Goal: Information Seeking & Learning: Learn about a topic

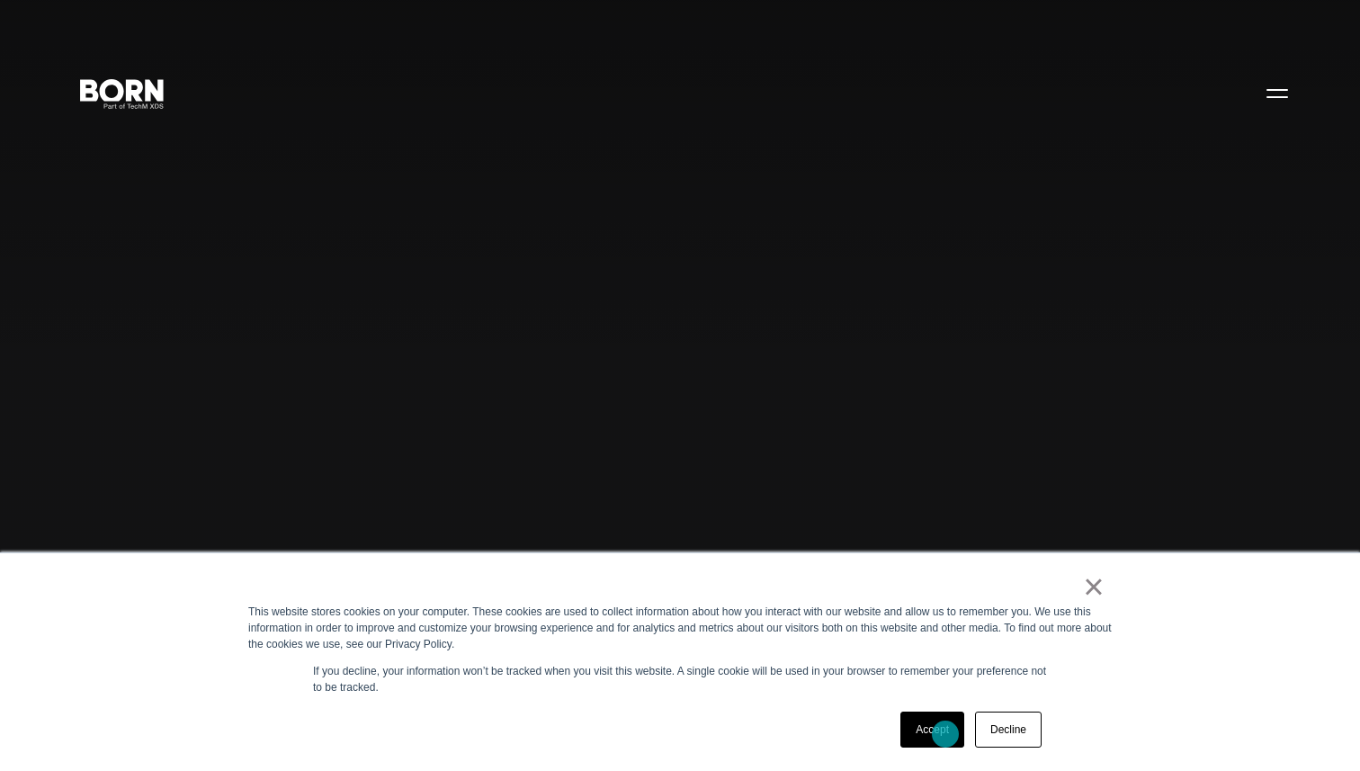
click at [945, 734] on link "Accept" at bounding box center [932, 730] width 64 height 36
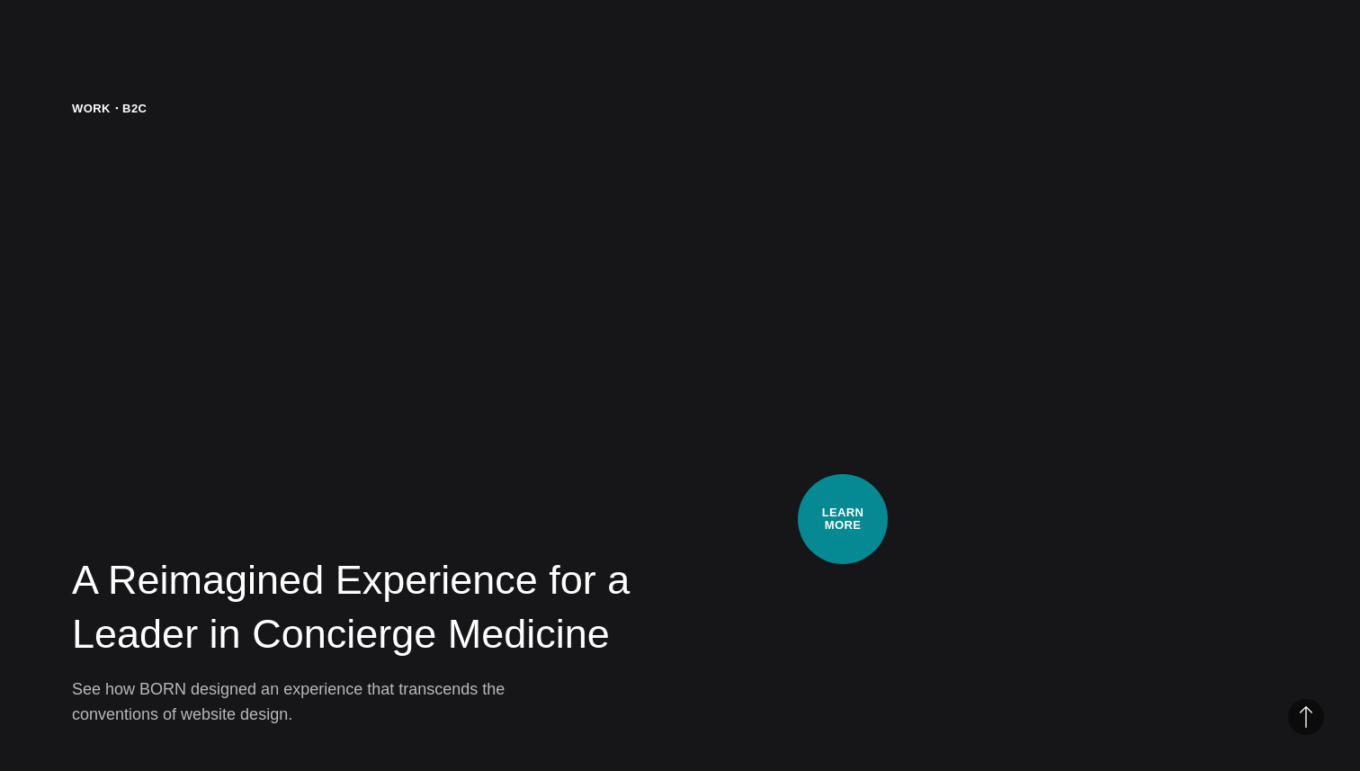
scroll to position [5446, 0]
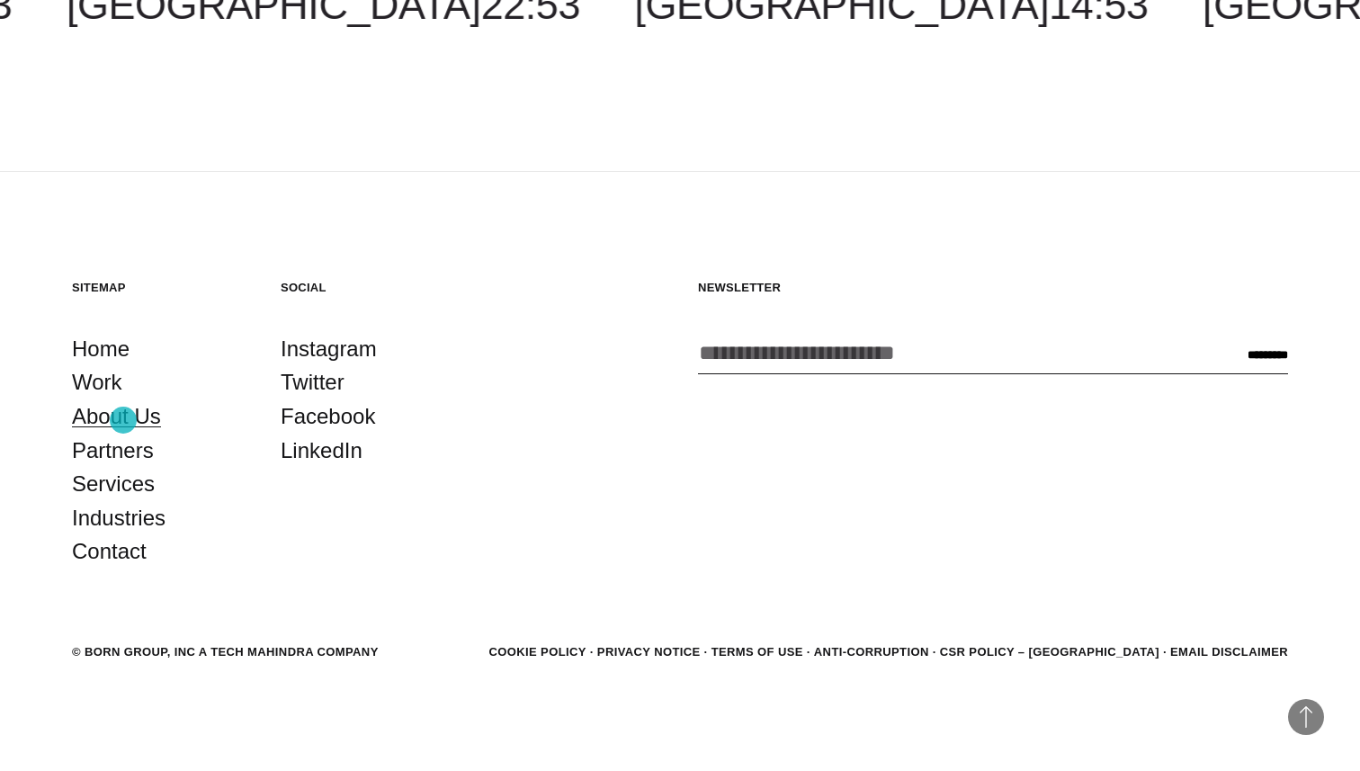
click at [123, 420] on link "About Us" at bounding box center [116, 416] width 89 height 34
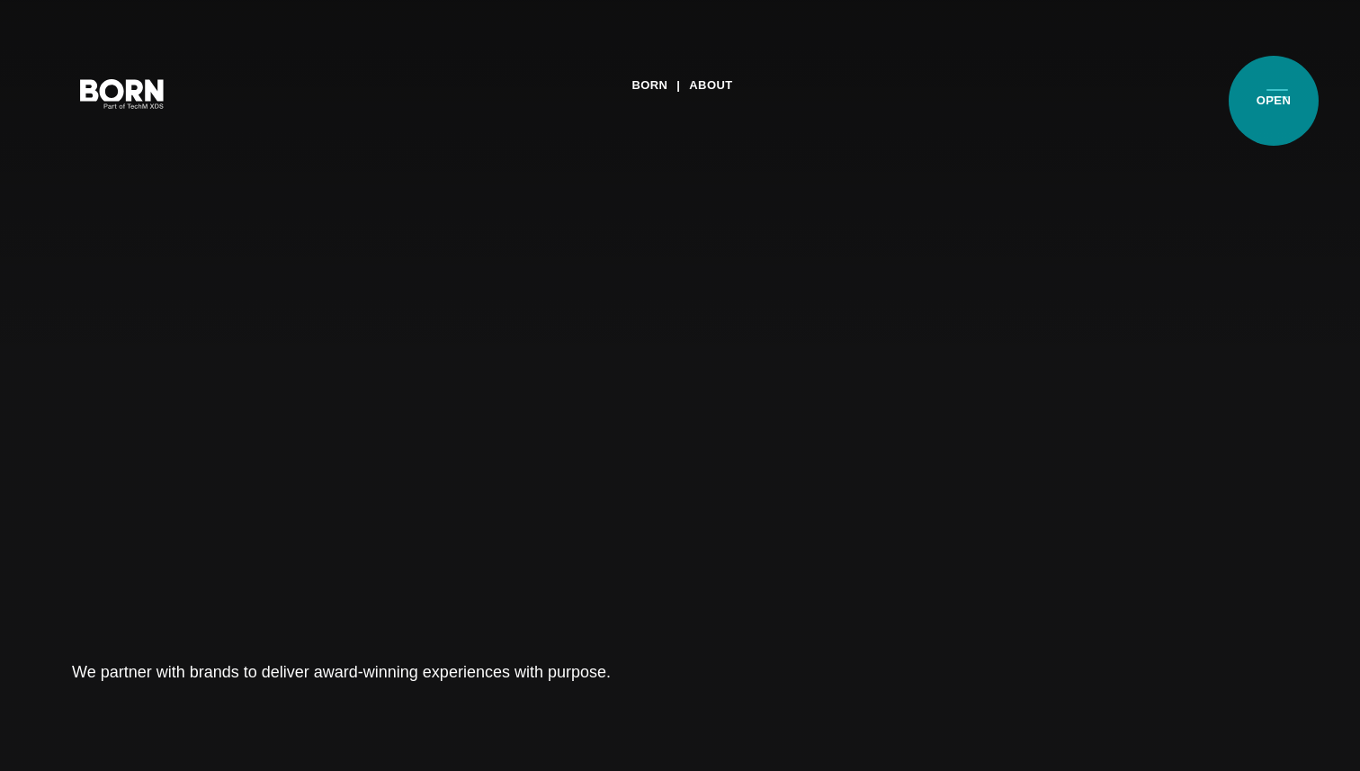
click at [1274, 101] on button "Primary Menu" at bounding box center [1277, 93] width 43 height 38
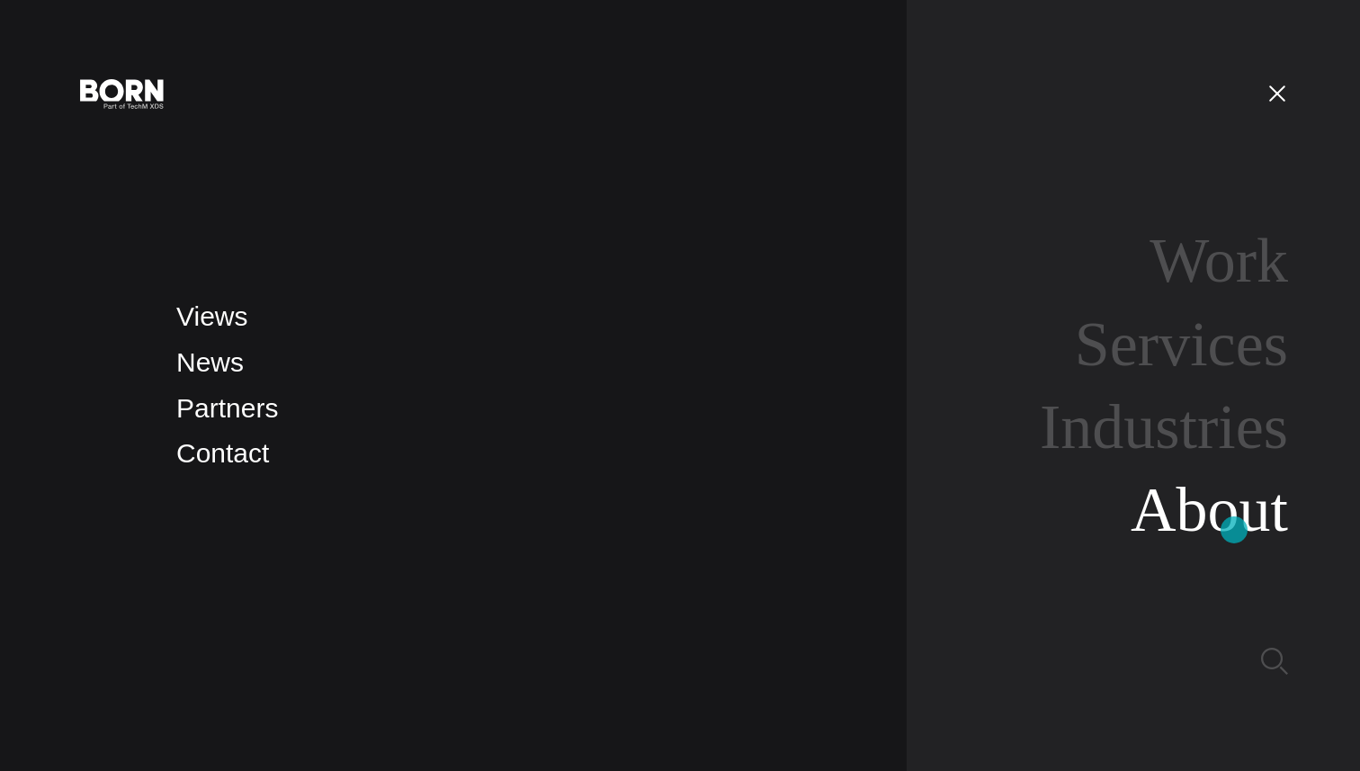
click at [1234, 530] on link "About" at bounding box center [1209, 509] width 157 height 69
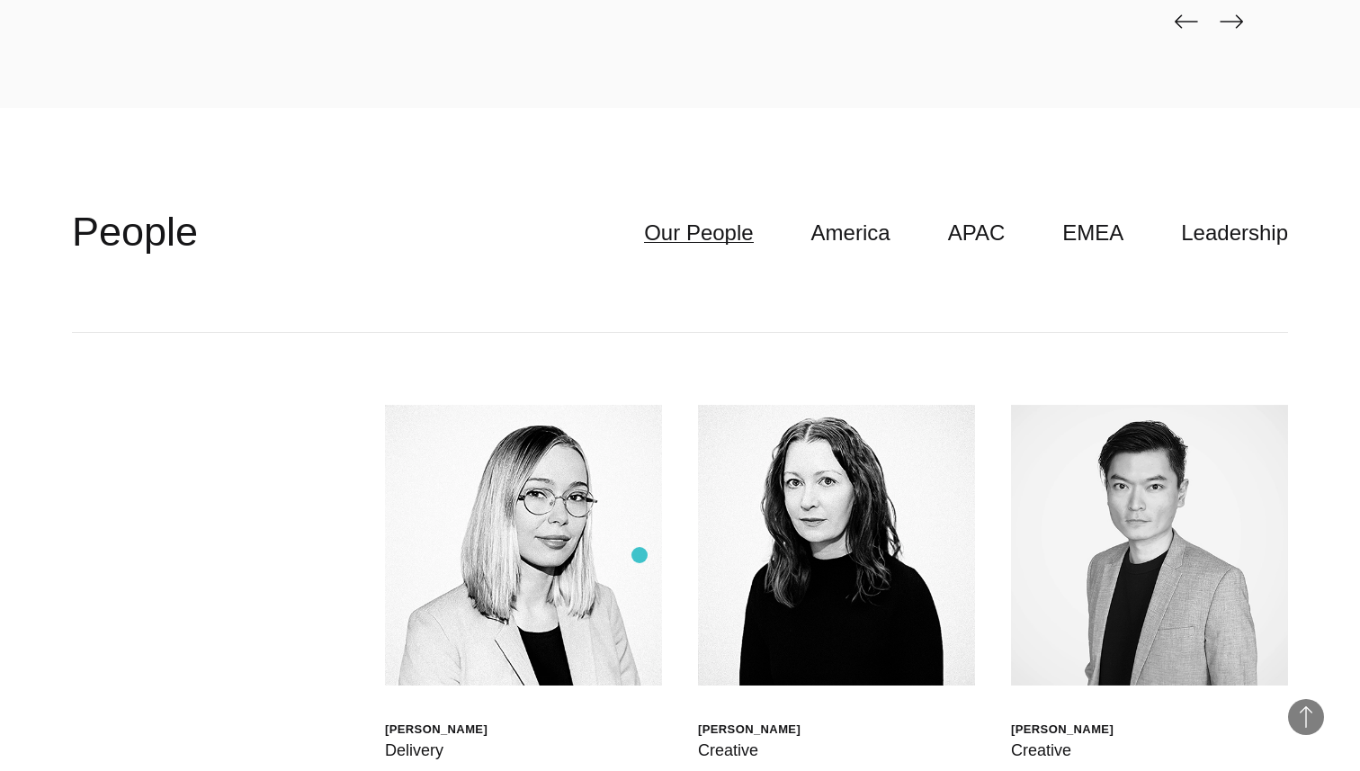
scroll to position [4991, 0]
click at [872, 237] on link "America" at bounding box center [850, 234] width 79 height 34
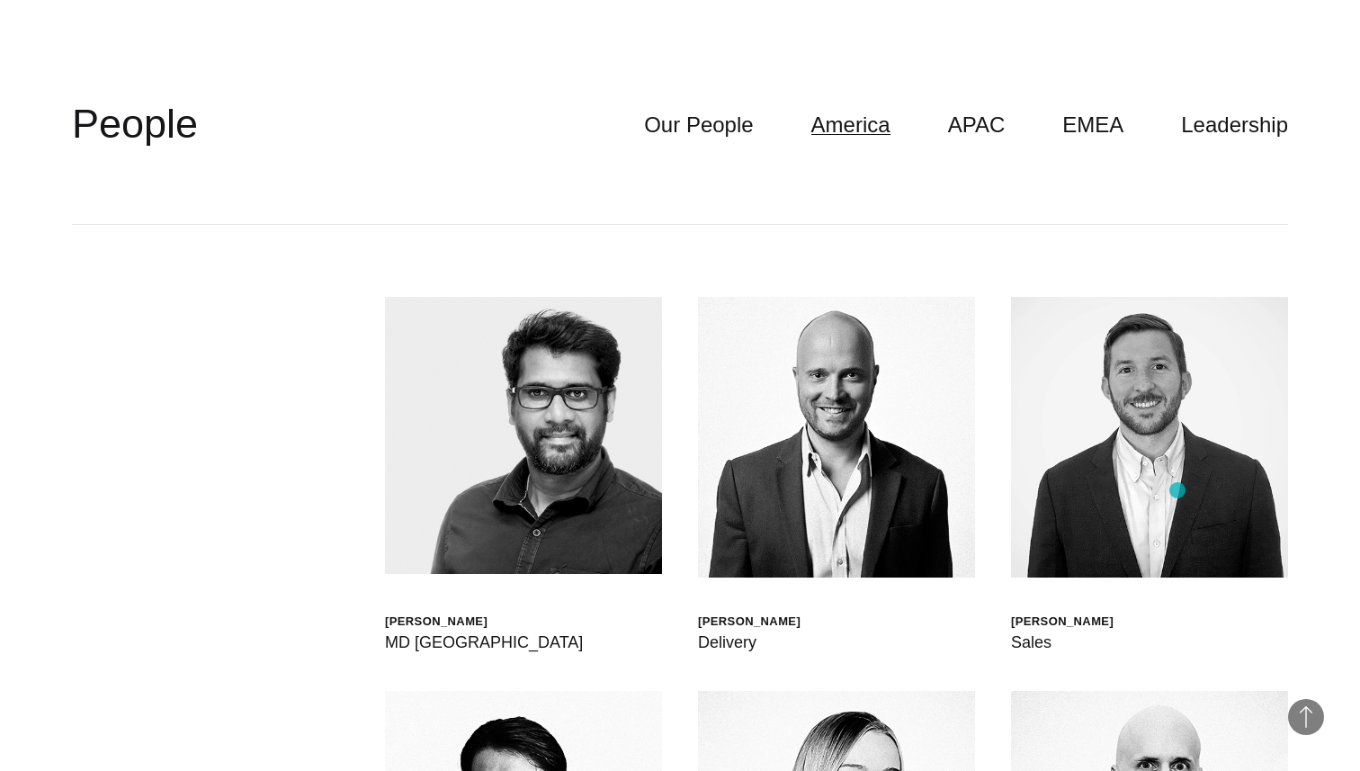
scroll to position [5120, 0]
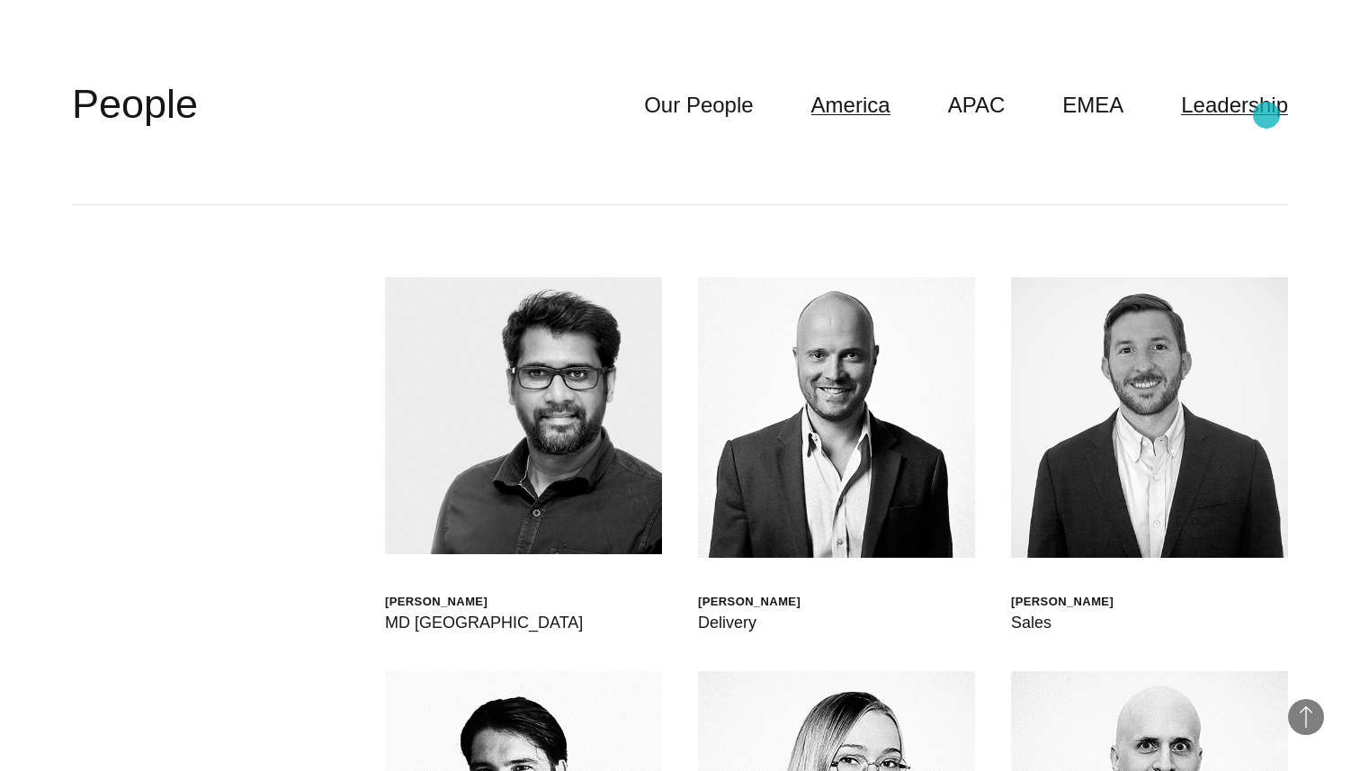
click at [1267, 115] on link "Leadership" at bounding box center [1234, 105] width 107 height 34
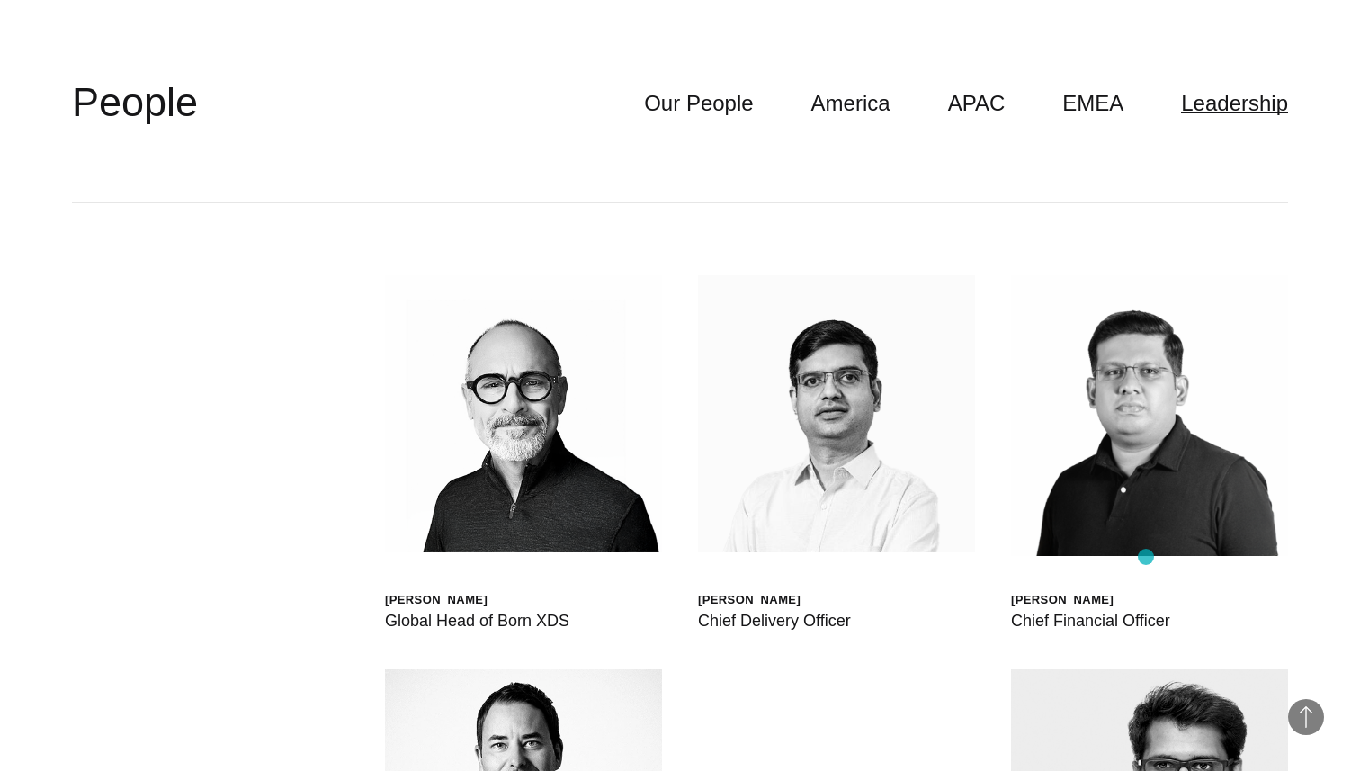
scroll to position [5148, 0]
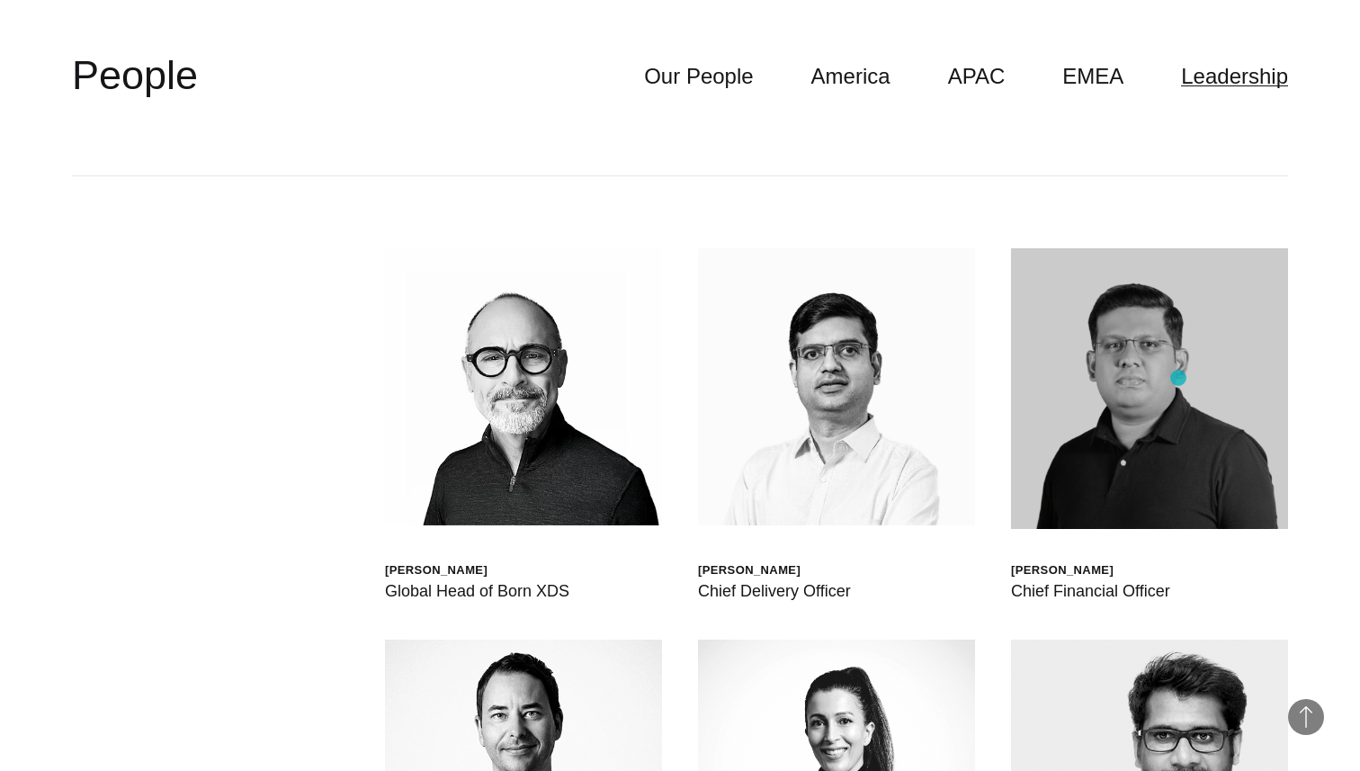
click at [1178, 378] on img at bounding box center [1149, 388] width 277 height 281
